Goal: Information Seeking & Learning: Find specific fact

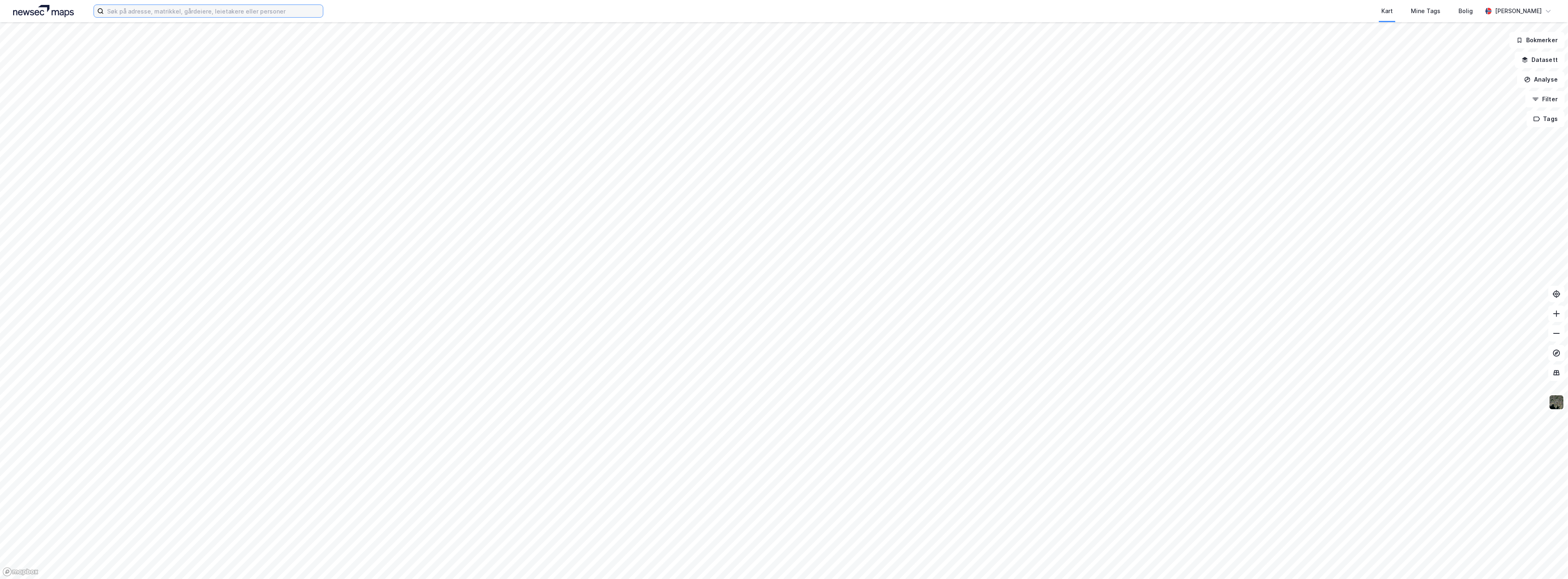
click at [255, 11] on input at bounding box center [214, 11] width 219 height 12
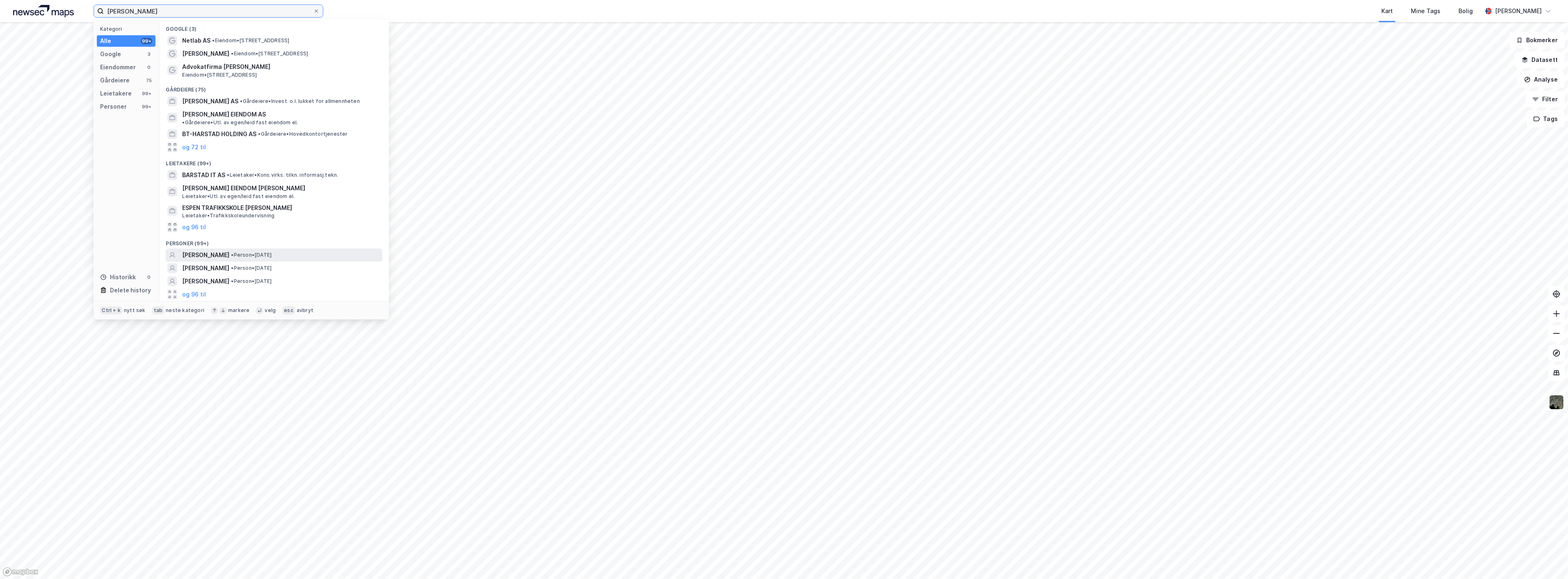
type input "[PERSON_NAME]"
click at [243, 252] on span "• Person • [DATE]" at bounding box center [251, 255] width 41 height 7
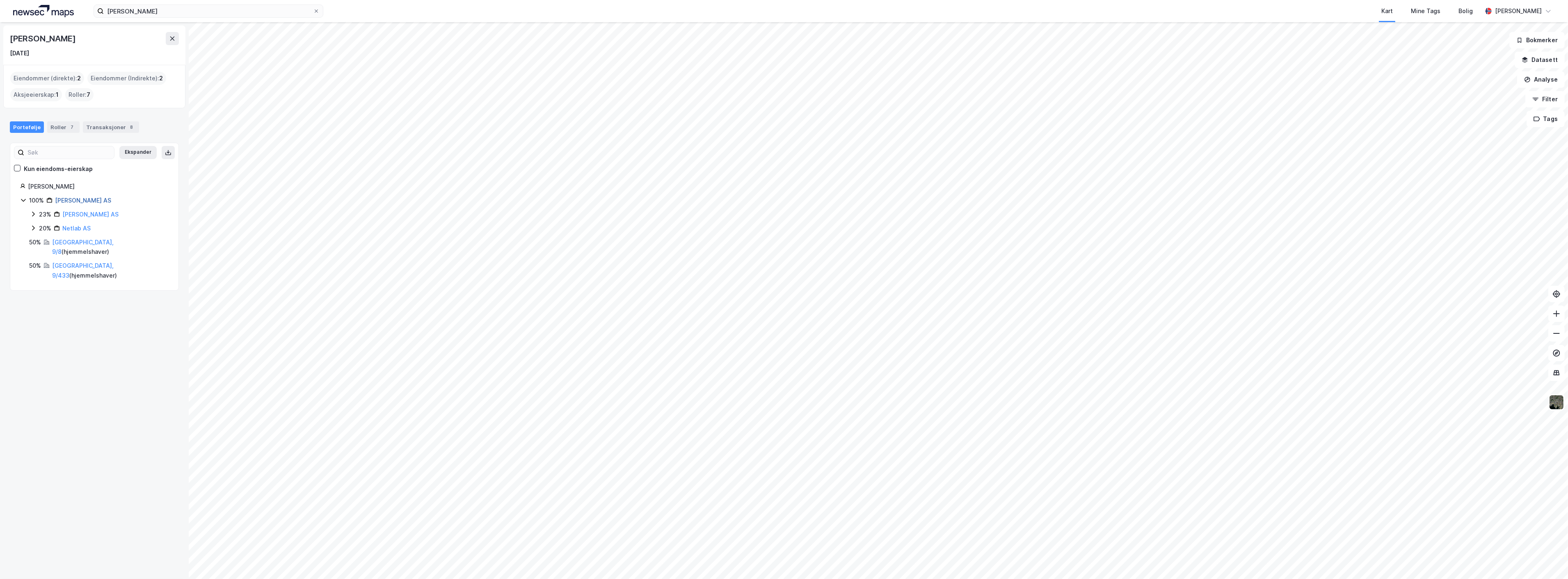
click at [79, 198] on link "[PERSON_NAME] AS" at bounding box center [83, 200] width 56 height 7
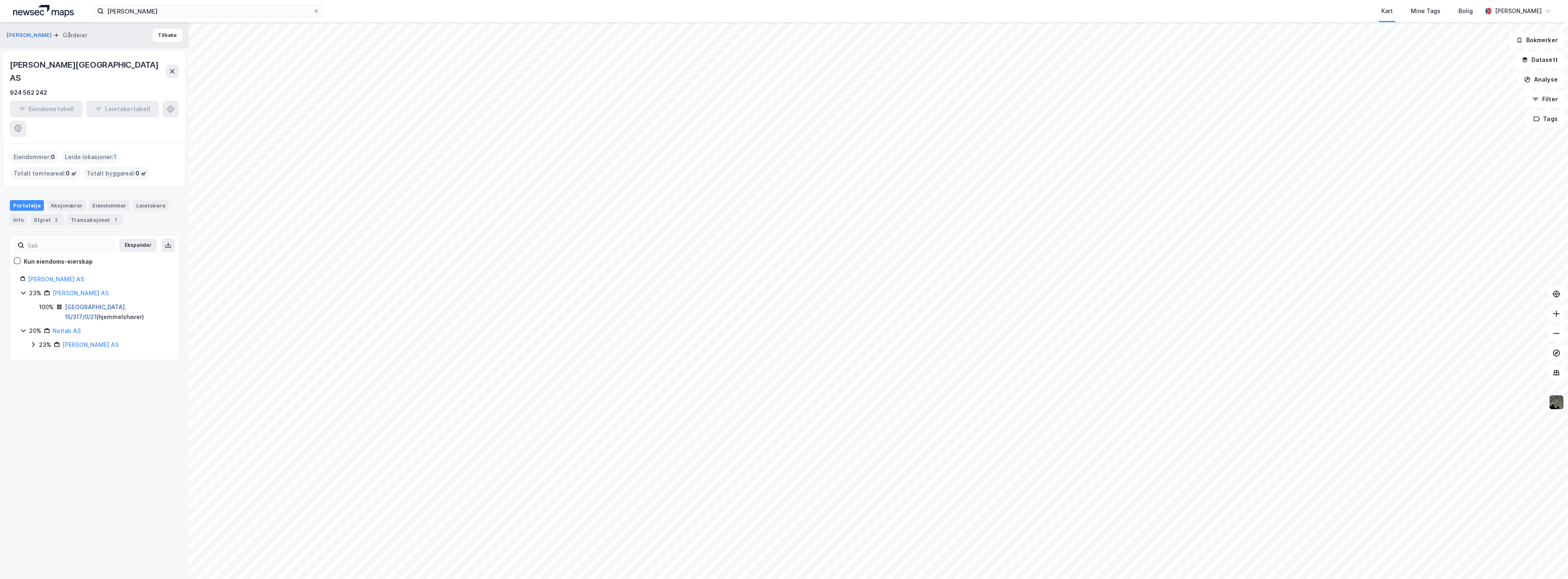
click at [97, 303] on link "[GEOGRAPHIC_DATA], 15/317/0/21" at bounding box center [95, 312] width 61 height 17
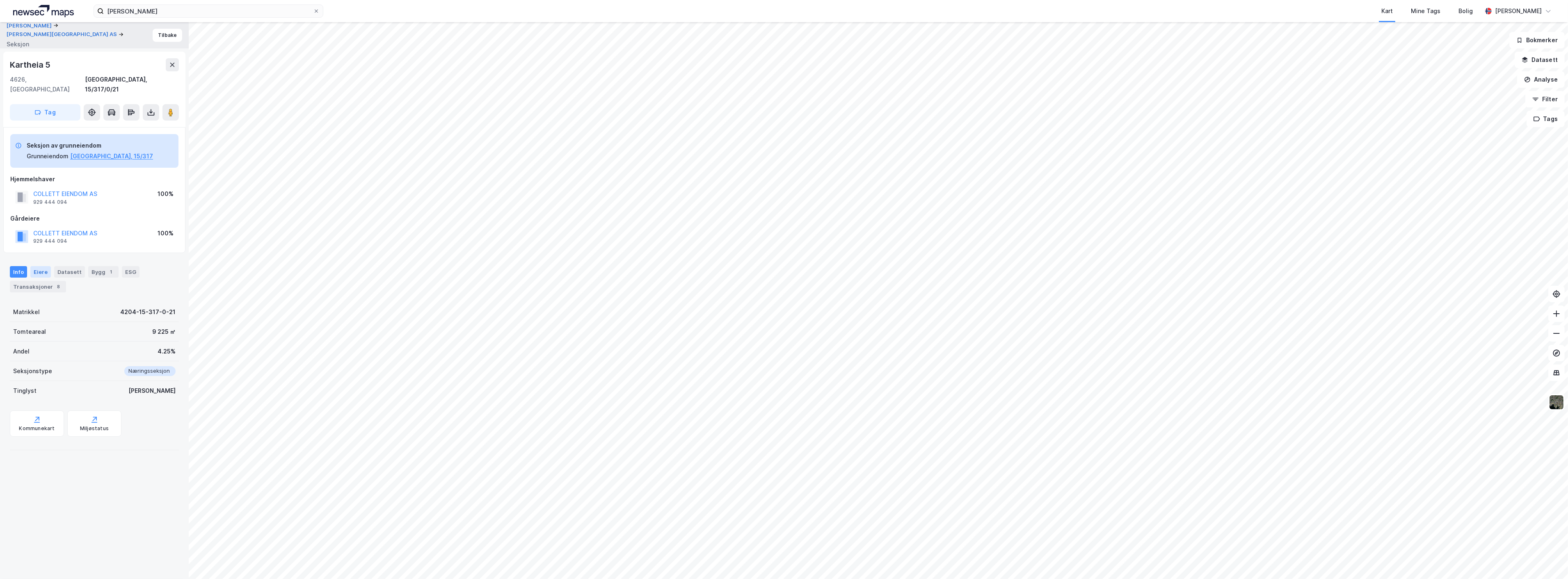
click at [41, 266] on div "Eiere" at bounding box center [41, 271] width 21 height 12
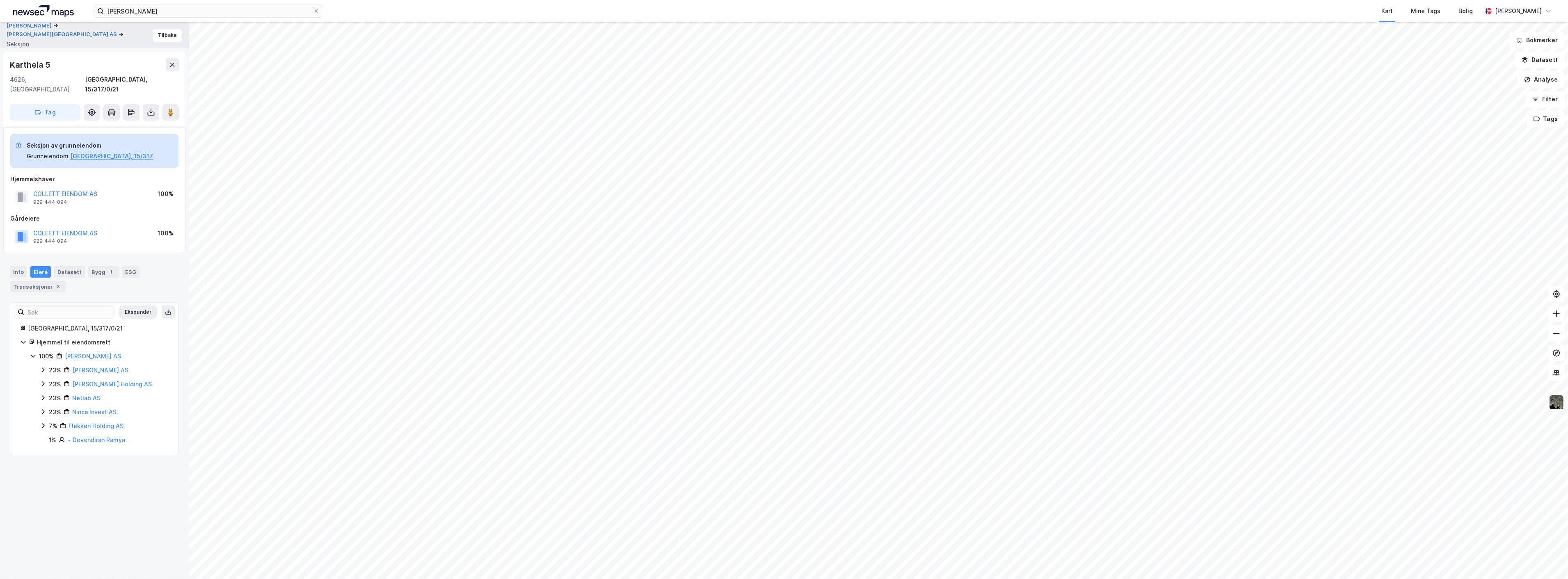
click at [107, 470] on div "[PERSON_NAME] [PERSON_NAME] AS Seksjon Tilbake Kartheia 5 4626, [GEOGRAPHIC_DAT…" at bounding box center [94, 300] width 189 height 556
click at [84, 353] on link "[PERSON_NAME] AS" at bounding box center [93, 356] width 56 height 7
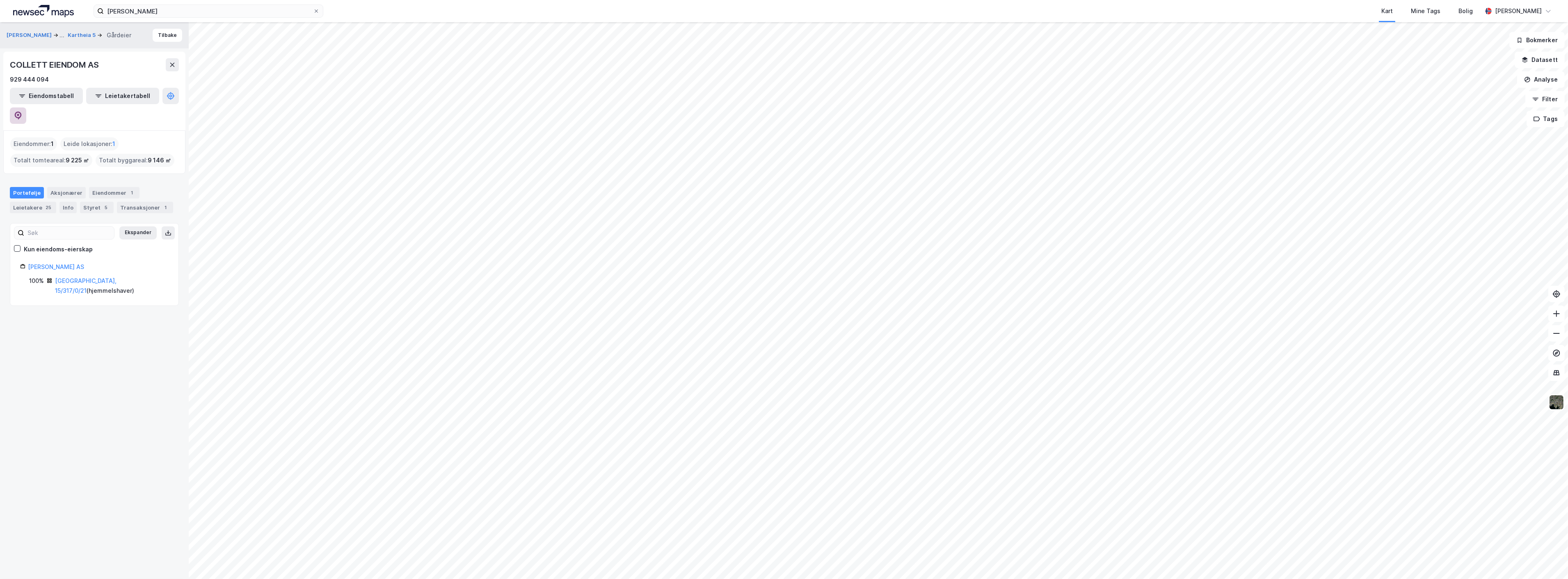
click at [22, 111] on icon at bounding box center [18, 115] width 8 height 8
